Goal: Find specific page/section: Find specific page/section

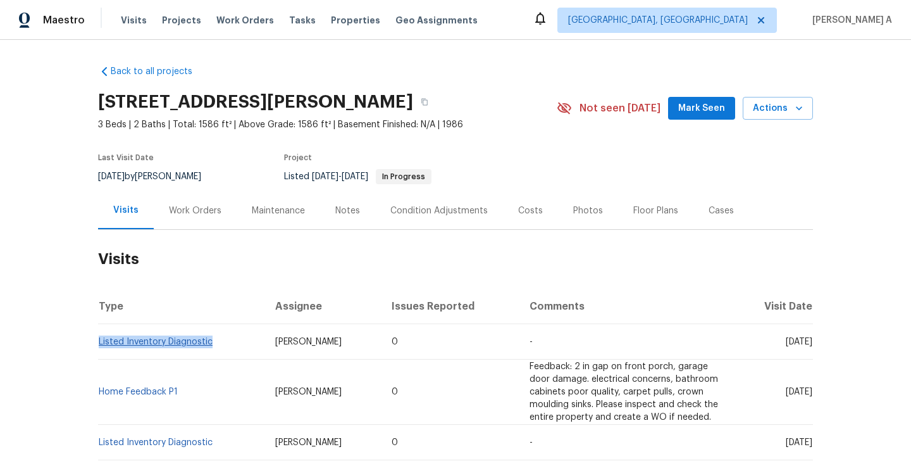
drag, startPoint x: 221, startPoint y: 339, endPoint x: 101, endPoint y: 339, distance: 120.3
click at [101, 339] on td "Listed Inventory Diagnostic" at bounding box center [181, 341] width 167 height 35
copy link "Listed Inventory Diagnostic"
click at [194, 210] on div "Work Orders" at bounding box center [195, 210] width 53 height 13
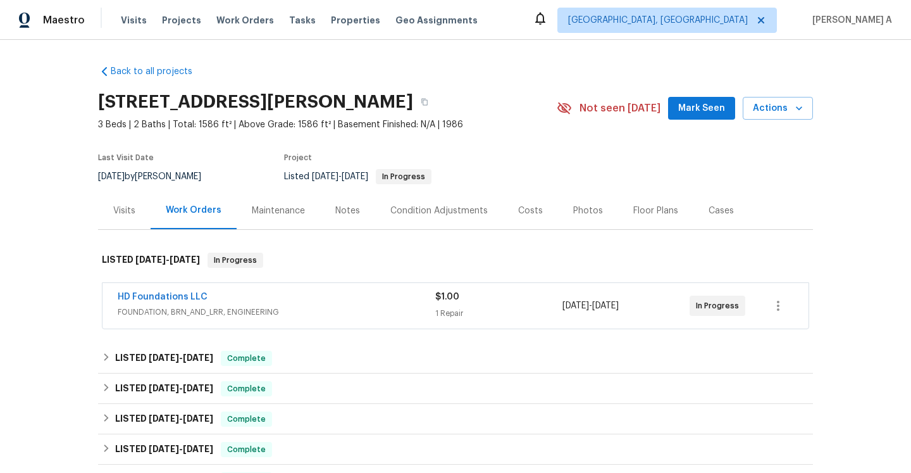
click at [217, 304] on div "HD Foundations LLC" at bounding box center [277, 298] width 318 height 15
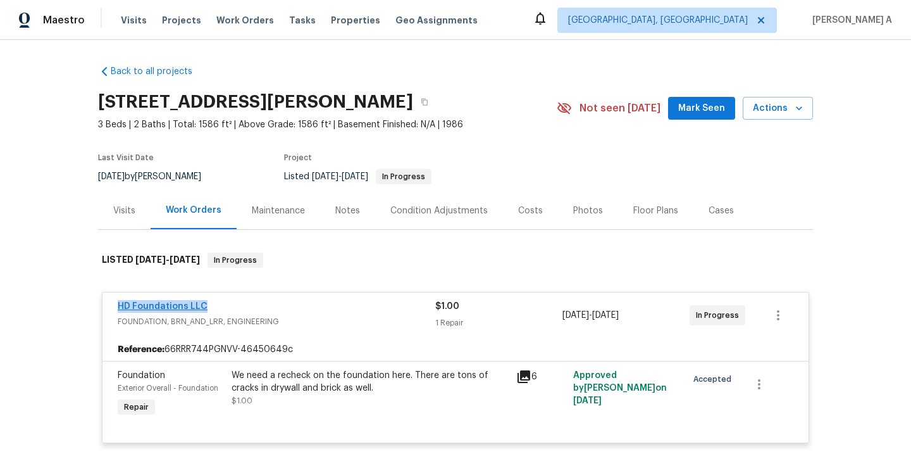
drag, startPoint x: 210, startPoint y: 309, endPoint x: 119, endPoint y: 306, distance: 91.2
click at [119, 306] on div "HD Foundations LLC" at bounding box center [277, 307] width 318 height 15
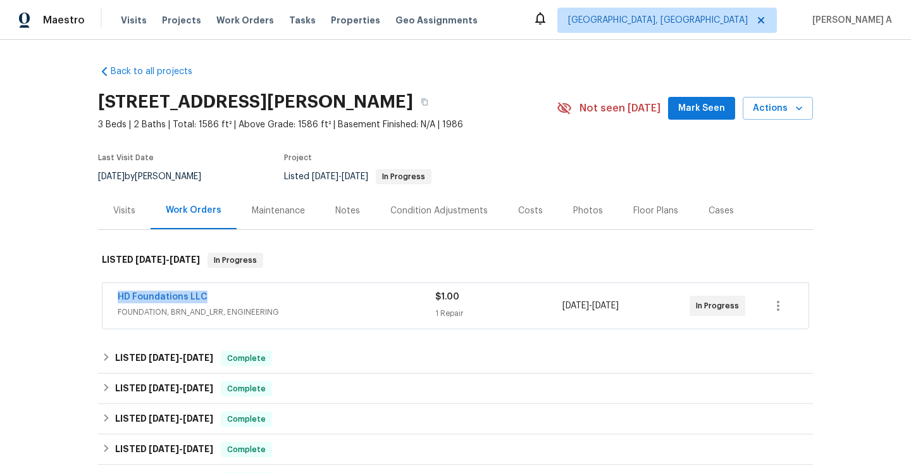
copy link "HD Foundations LLC"
click at [104, 181] on div "[DATE] by [PERSON_NAME]" at bounding box center [157, 176] width 118 height 15
click at [134, 221] on div "Visits" at bounding box center [124, 210] width 53 height 37
